Goal: Task Accomplishment & Management: Manage account settings

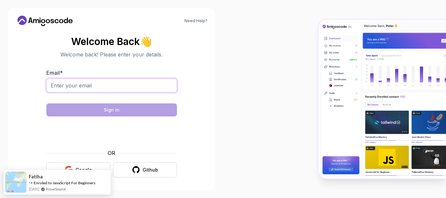
click at [73, 90] on input "Email *" at bounding box center [111, 86] width 131 height 14
type input "g"
click at [305, 54] on body "Need Help? Welcome Back 👋 Welcome back! Please enter your details. Email * fmam…" at bounding box center [223, 99] width 446 height 198
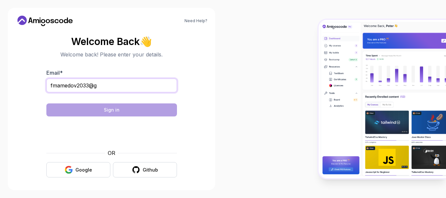
click at [159, 88] on input "fmamedov2033@g" at bounding box center [111, 86] width 131 height 14
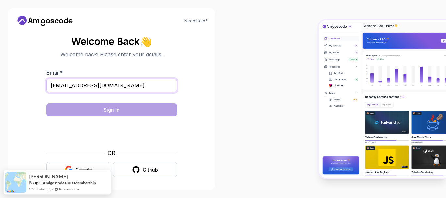
type input "[EMAIL_ADDRESS][DOMAIN_NAME]"
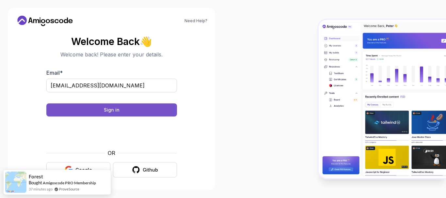
click at [155, 109] on button "Sign in" at bounding box center [111, 109] width 131 height 13
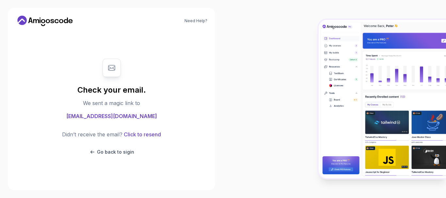
click at [185, 129] on section "Check your email. We sent a magic link to [EMAIL_ADDRESS][DOMAIN_NAME] Didn’t r…" at bounding box center [112, 107] width 192 height 110
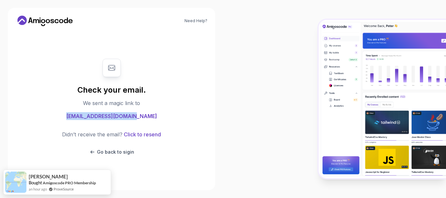
drag, startPoint x: 75, startPoint y: 115, endPoint x: 147, endPoint y: 118, distance: 72.2
click at [147, 118] on div "Check your email. We sent a magic link to [EMAIL_ADDRESS][DOMAIN_NAME] Didn’t r…" at bounding box center [111, 107] width 131 height 110
copy span "[EMAIL_ADDRESS][DOMAIN_NAME]"
